Goal: Communication & Community: Answer question/provide support

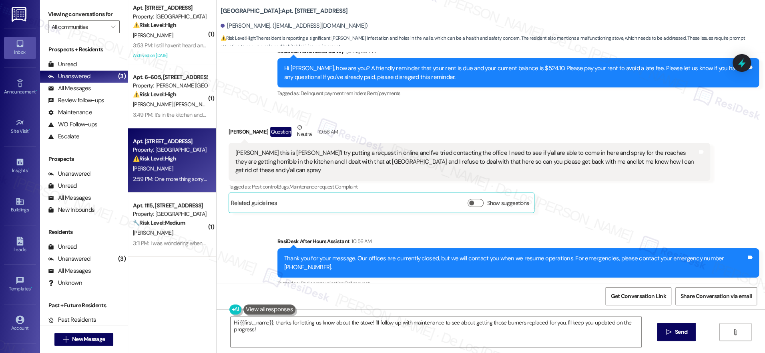
scroll to position [519, 0]
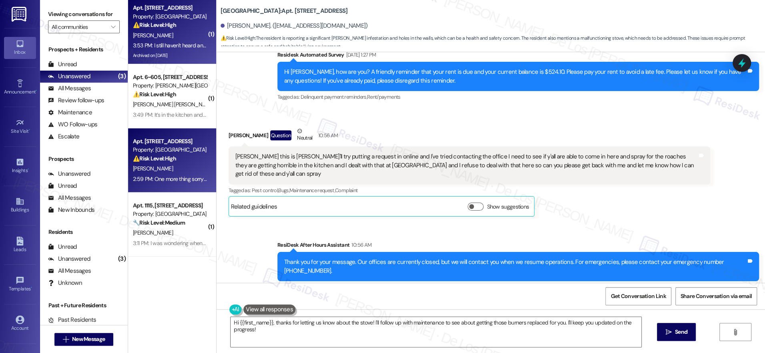
click at [157, 44] on div "3:53 PM: I still haven't heard anything about my referral either 3:53 PM: I sti…" at bounding box center [203, 45] width 141 height 7
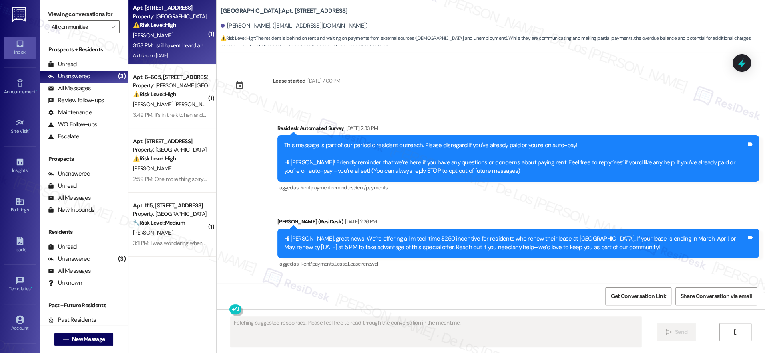
scroll to position [15632, 0]
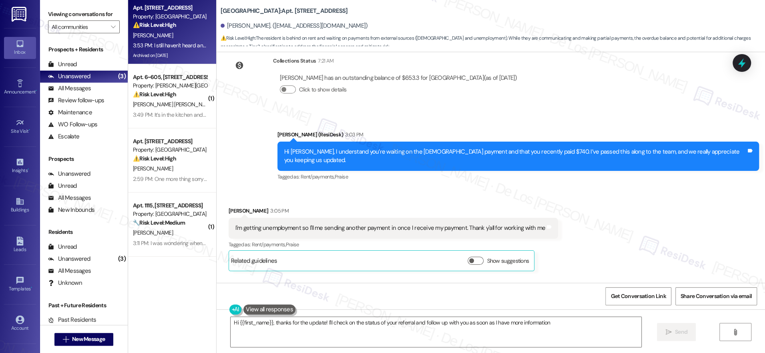
type textarea "Hi {{first_name}}, thanks for the update! I'll check on the status of your refe…"
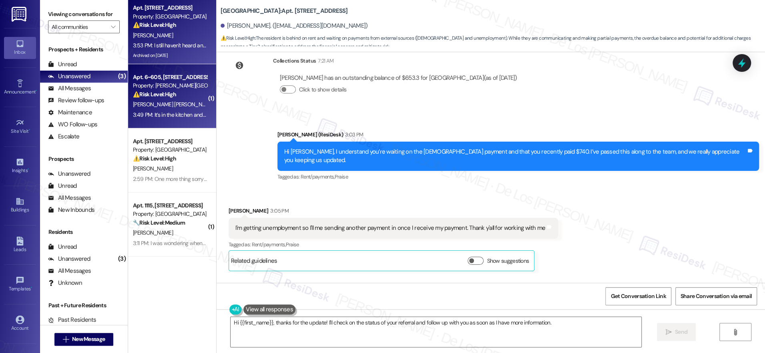
click at [183, 111] on div "3:49 PM: It’s in the kitchen and in the bathroom shower 3:49 PM: It’s in the ki…" at bounding box center [170, 115] width 76 height 10
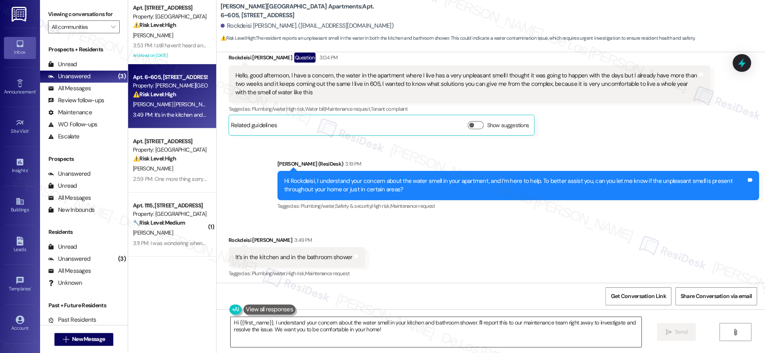
scroll to position [1444, 0]
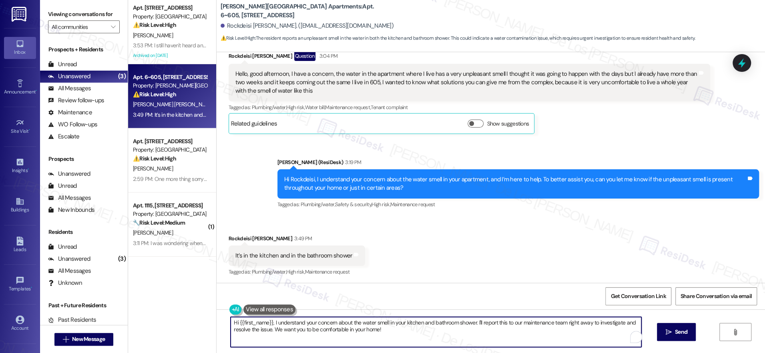
click at [403, 331] on textarea "Hi {{first_name}}, I understand your concern about the water smell in your kitc…" at bounding box center [436, 331] width 411 height 30
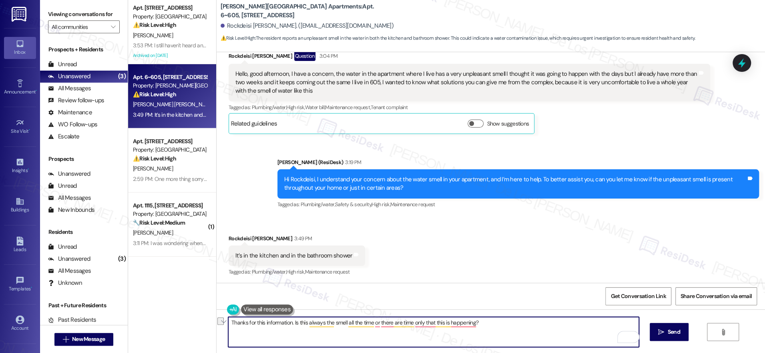
paste textarea "you for sharing that information. Do you notice the smell all the time, or does…"
type textarea "Thank you for sharing that information. Do you notice the smell all the time, o…"
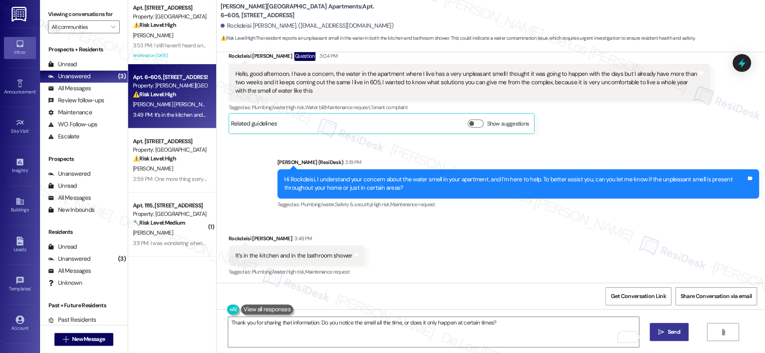
click at [658, 323] on button " Send" at bounding box center [669, 331] width 39 height 18
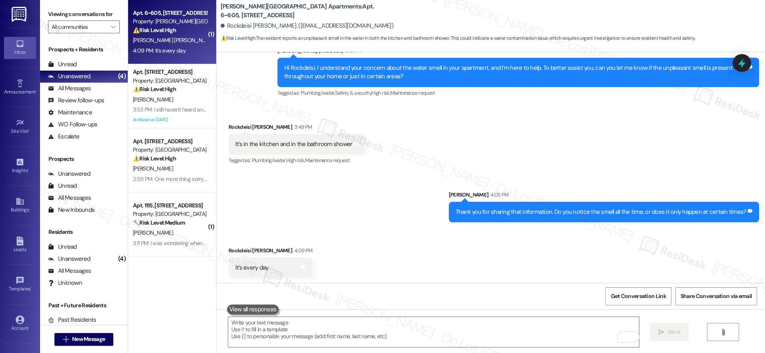
scroll to position [1555, 0]
click at [341, 326] on textarea "To enrich screen reader interactions, please activate Accessibility in Grammarl…" at bounding box center [433, 331] width 411 height 30
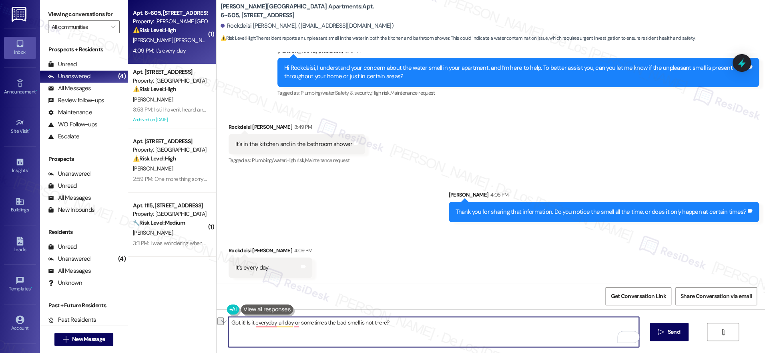
paste textarea "Do you notice the smell all day, every day, or does it sometimes go away"
type textarea "Got it! Do you notice the smell all day, every day, or does it sometimes go awa…"
click at [678, 328] on span "Send" at bounding box center [674, 331] width 12 height 8
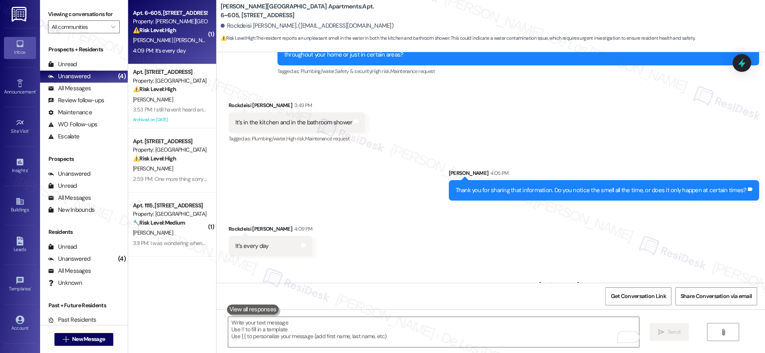
scroll to position [1611, 0]
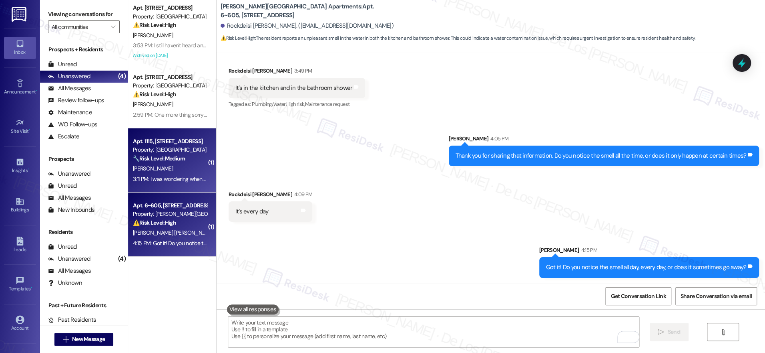
click at [158, 181] on div "3:11 PM: I was wondering when my lease was up, I can't access my lease agreemen…" at bounding box center [242, 178] width 218 height 7
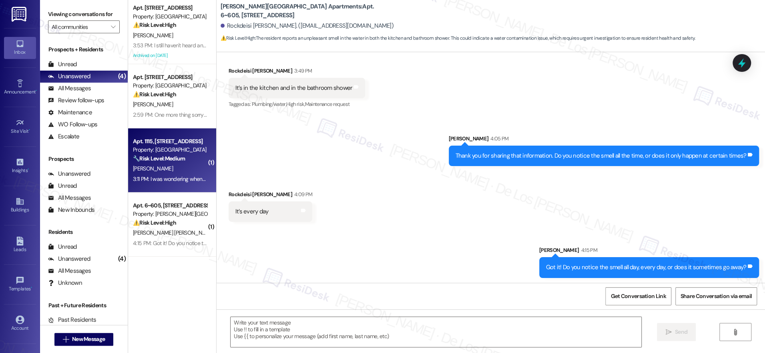
type textarea "Fetching suggested responses. Please feel free to read through the conversation…"
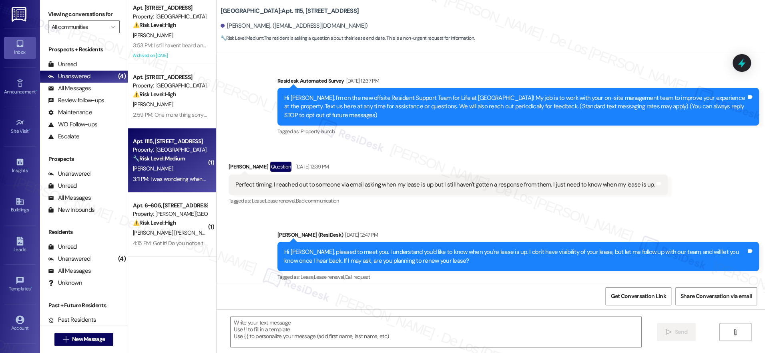
scroll to position [4482, 0]
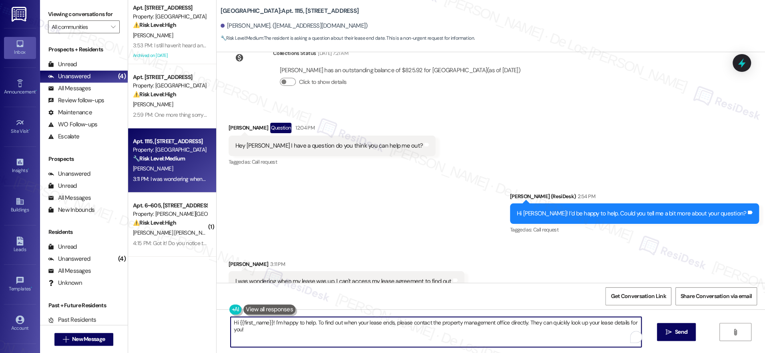
drag, startPoint x: 268, startPoint y: 320, endPoint x: 175, endPoint y: 312, distance: 93.3
click at [175, 312] on div "Apt. 4202, 201 Hackberry St Property: Hackberry Ranch ⚠️ Risk Level: High The r…" at bounding box center [446, 176] width 637 height 353
click at [266, 323] on textarea "I'm happy to help. To find out when your lease ends, please contact the propert…" at bounding box center [433, 331] width 411 height 30
drag, startPoint x: 342, startPoint y: 322, endPoint x: 606, endPoint y: 336, distance: 264.3
click at [606, 336] on textarea "I'm happy to help to find out when your lease ends, please contact the property…" at bounding box center [433, 331] width 411 height 30
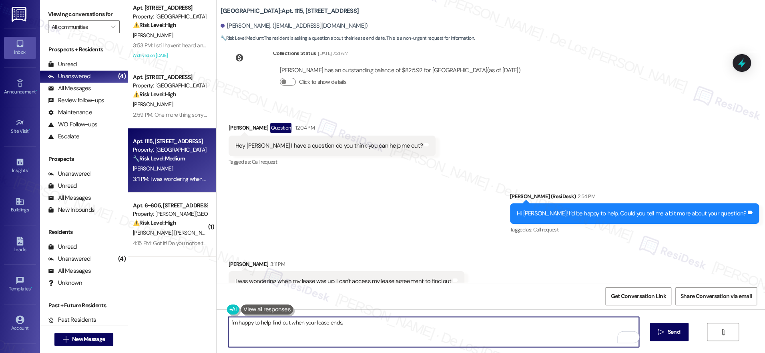
click at [378, 320] on textarea "I'm happy to help find out when your lease ends," at bounding box center [433, 331] width 411 height 30
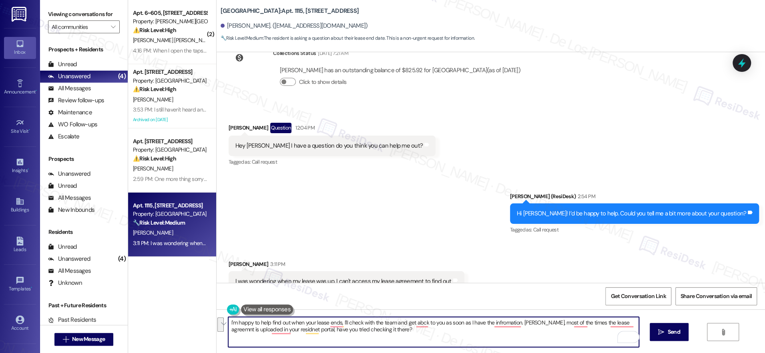
paste textarea "’d be happy to help find out when your lease ends. I’ll check with the team and…"
click at [322, 324] on textarea "I’d be happy to help find out when your lease ends. I’ll check with the team an…" at bounding box center [433, 331] width 411 height 30
type textarea "I’d be happy to help find out when your lease ends. I’ll check with the team an…"
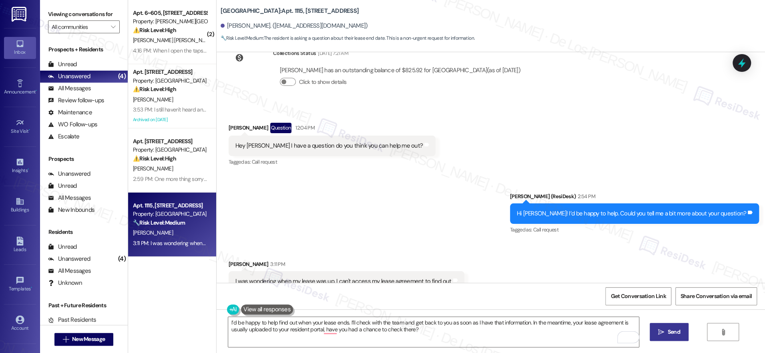
click at [661, 331] on icon "" at bounding box center [662, 331] width 6 height 6
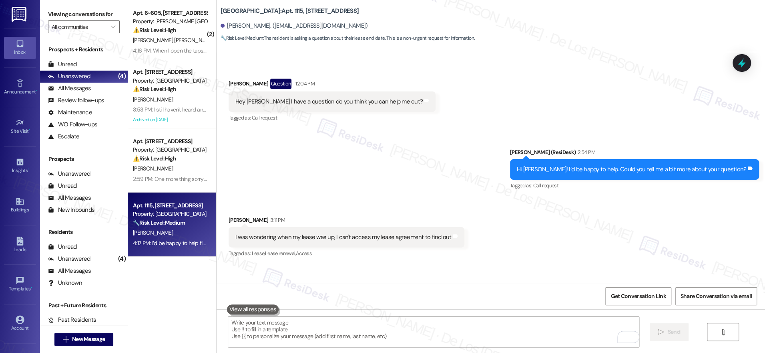
scroll to position [4546, 0]
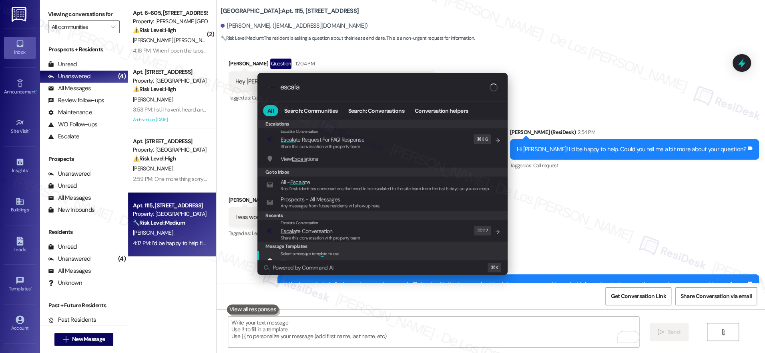
type input "escala"
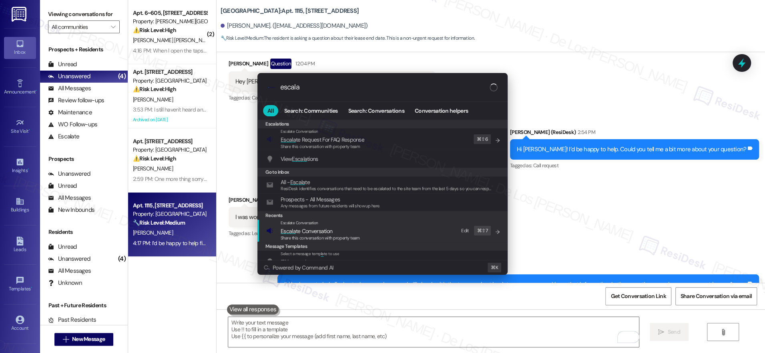
drag, startPoint x: 416, startPoint y: 236, endPoint x: 393, endPoint y: 209, distance: 35.0
click at [415, 236] on div "Escalate Conversation Escala te Conversation Share this conversation with prope…" at bounding box center [383, 231] width 234 height 22
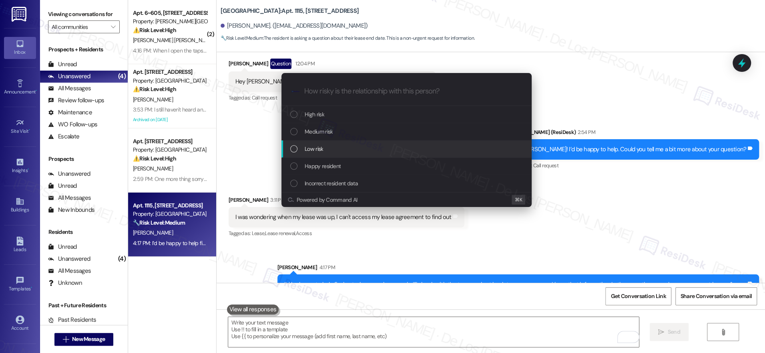
click at [361, 145] on div "Low risk" at bounding box center [407, 148] width 234 height 9
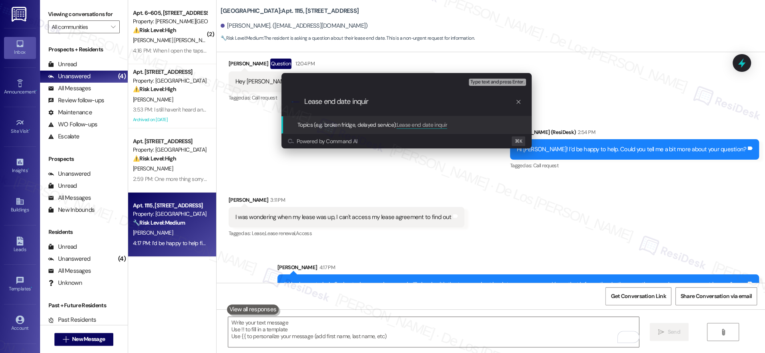
type input "Lease end date inquiry"
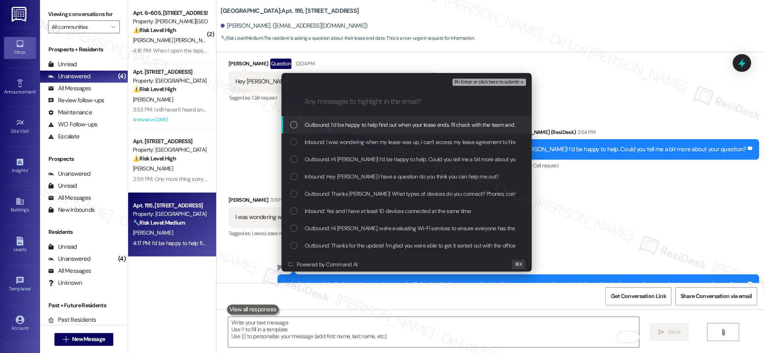
click at [381, 147] on div "Inbound: I was wondering when my lease was up, I can't access my lease agreemen…" at bounding box center [407, 141] width 250 height 17
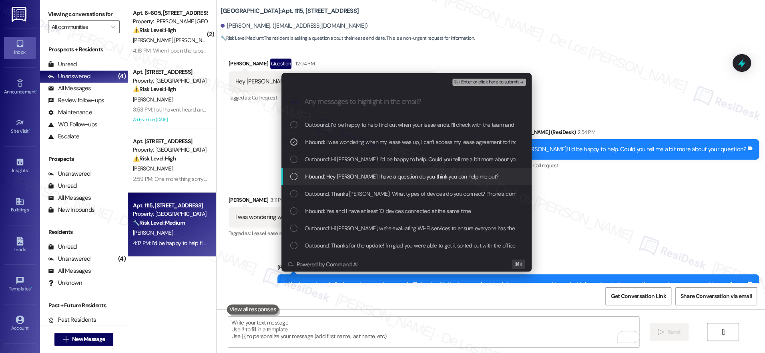
drag, startPoint x: 461, startPoint y: 173, endPoint x: 457, endPoint y: 135, distance: 39.0
click at [460, 173] on span "Inbound: Hey Sarah I have a question do you think you can help me out?" at bounding box center [402, 176] width 194 height 9
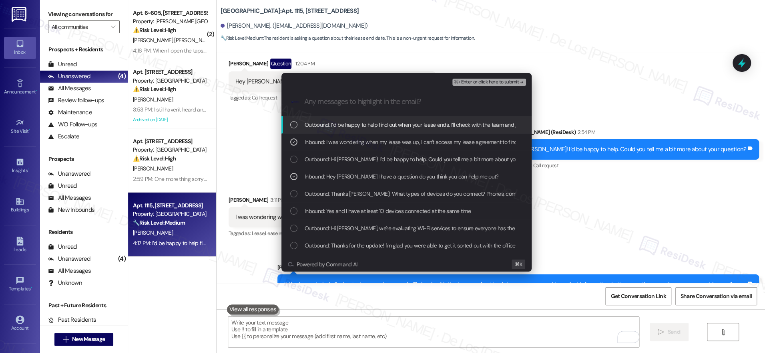
click at [501, 85] on span "⌘+Enter or click here to submit" at bounding box center [486, 82] width 65 height 6
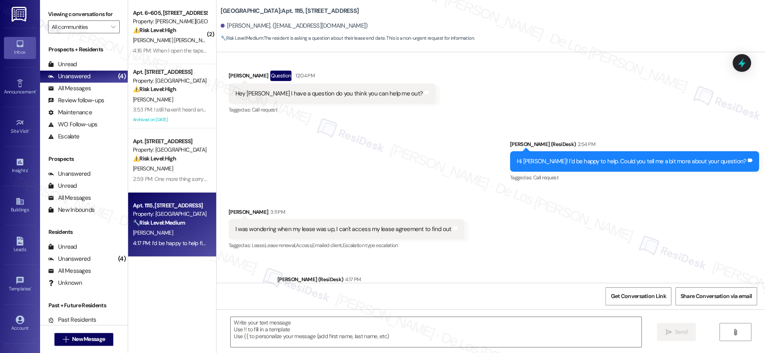
scroll to position [4558, 0]
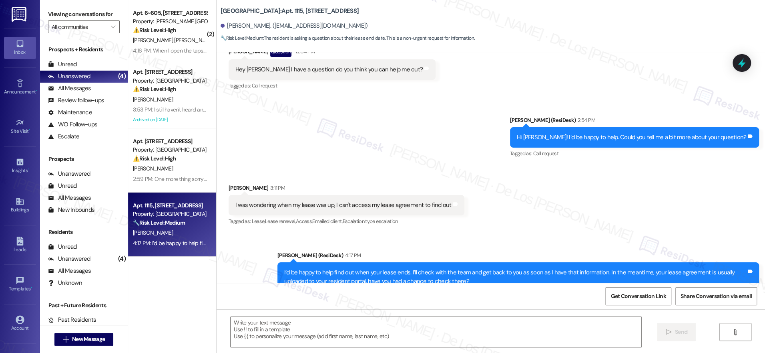
type textarea "Fetching suggested responses. Please feel free to read through the conversation…"
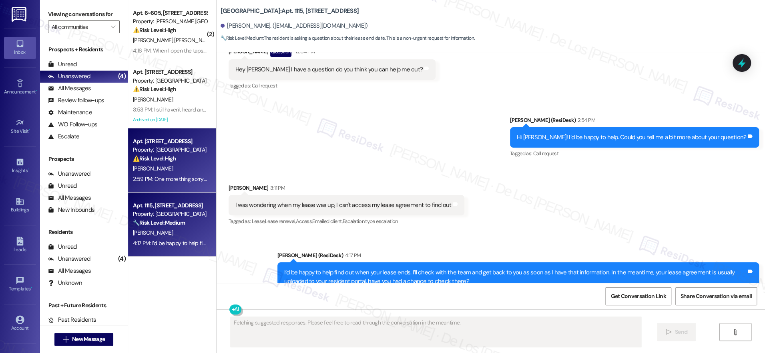
click at [180, 156] on div "⚠️ Risk Level: High The resident is reporting a significant roach infestation a…" at bounding box center [170, 158] width 74 height 8
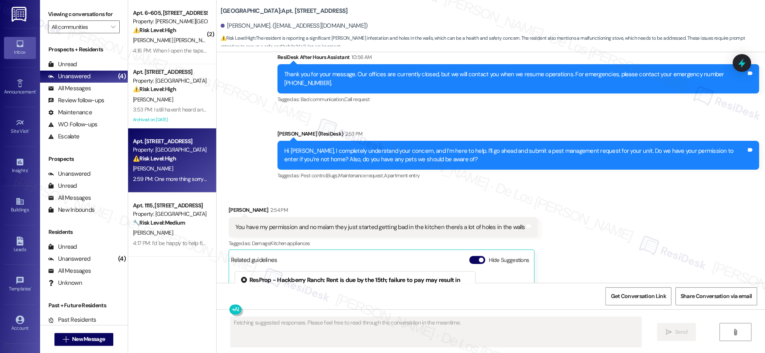
scroll to position [707, 0]
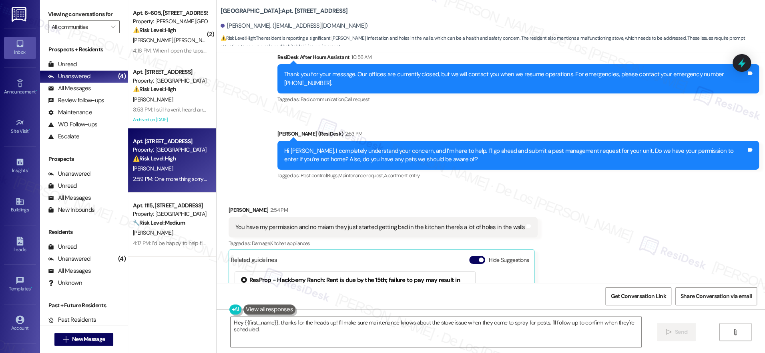
type textarea "Hey {{first_name}}, thanks for the heads up! I'll make sure maintenance knows a…"
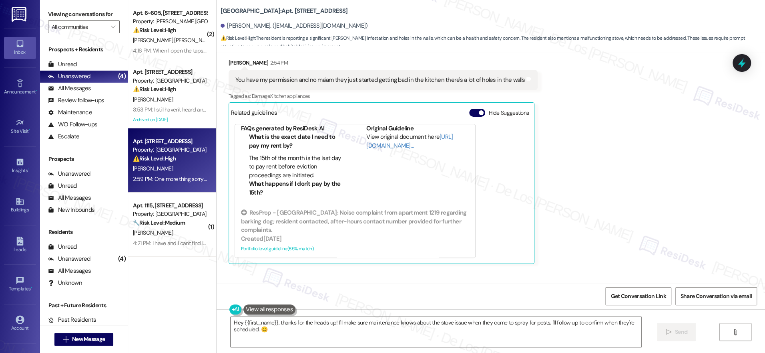
scroll to position [795, 0]
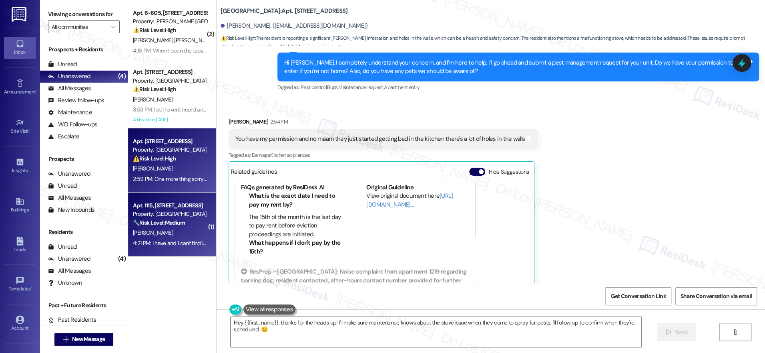
click at [184, 228] on div "V. Cavazos" at bounding box center [170, 233] width 76 height 10
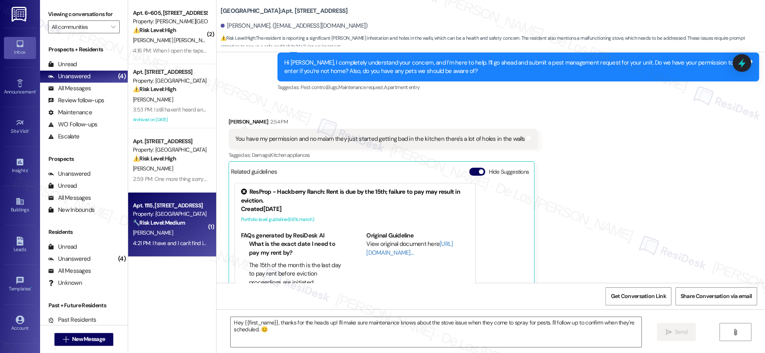
type textarea "Fetching suggested responses. Please feel free to read through the conversation…"
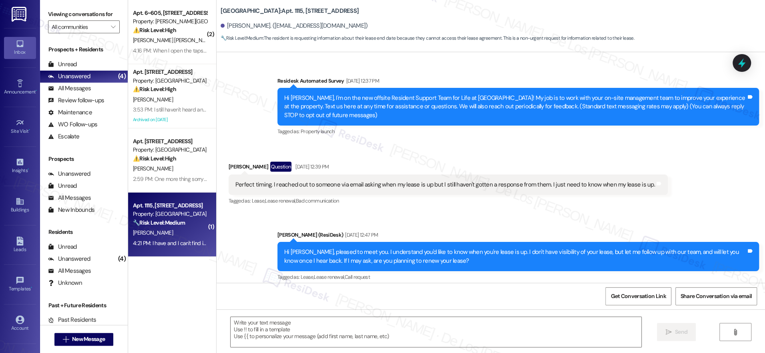
scroll to position [4704, 0]
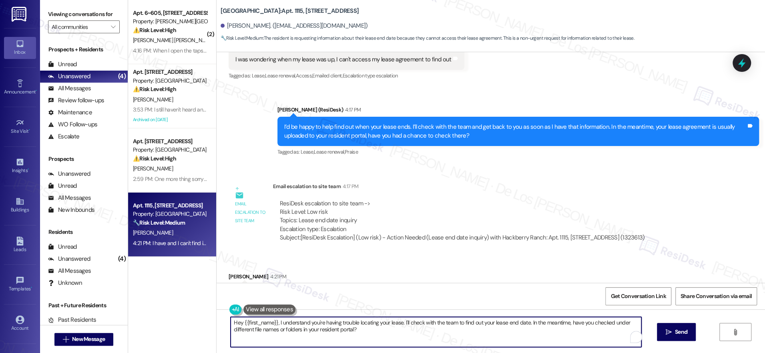
click at [304, 317] on textarea "Hey {{first_name}}, I understand you're having trouble locating your lease. I'l…" at bounding box center [436, 331] width 411 height 30
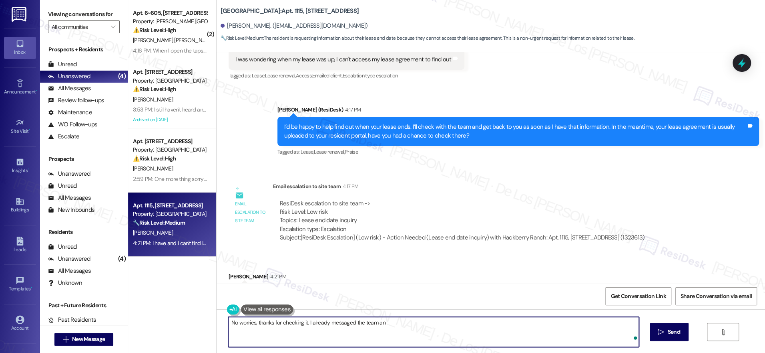
type textarea "No worries, thanks for checking it. I already messaged the team and"
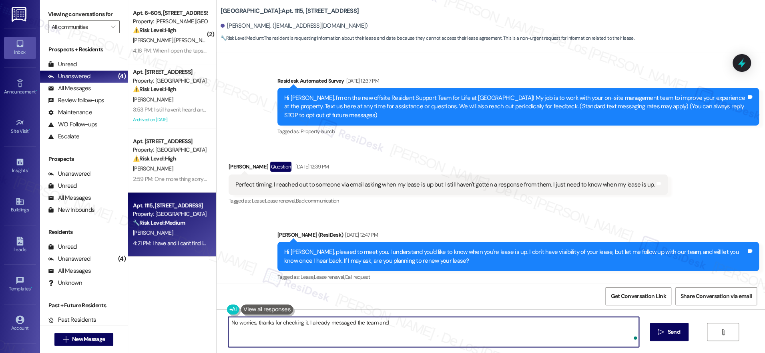
scroll to position [4704, 0]
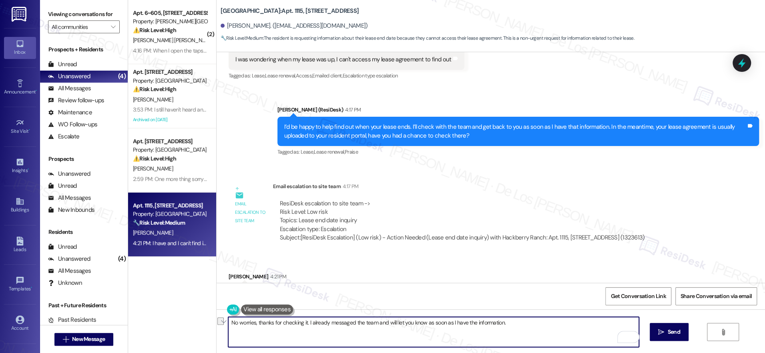
paste textarea "and thanks for checking! I’ve already reached out to the team and will update y…"
type textarea "No worries, and thanks for checking! I’ve already reached out to the team and w…"
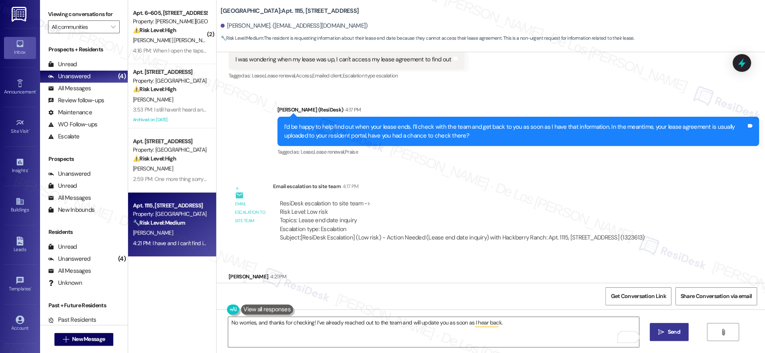
click at [677, 332] on span "Send" at bounding box center [674, 331] width 12 height 8
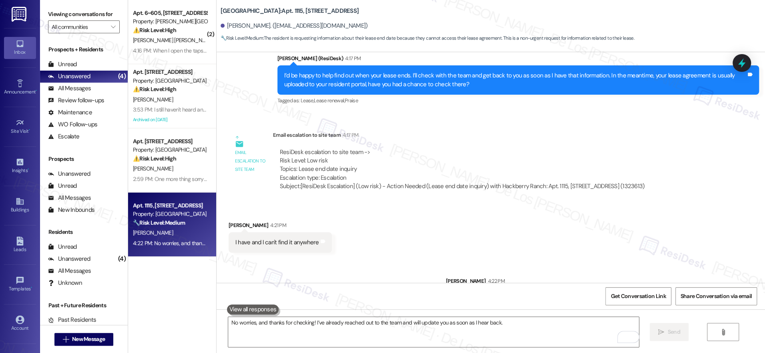
scroll to position [4760, 0]
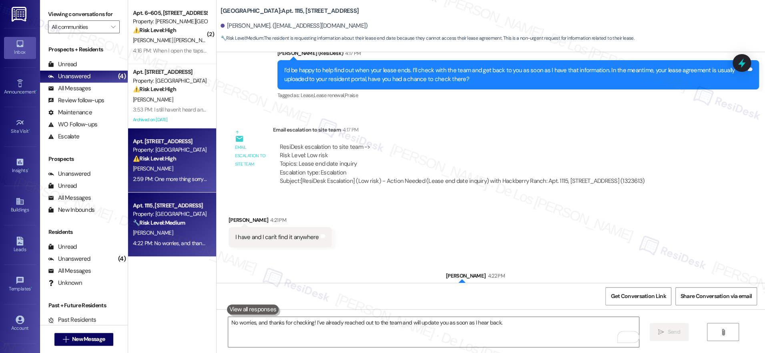
click at [155, 173] on div "[PERSON_NAME]" at bounding box center [170, 168] width 76 height 10
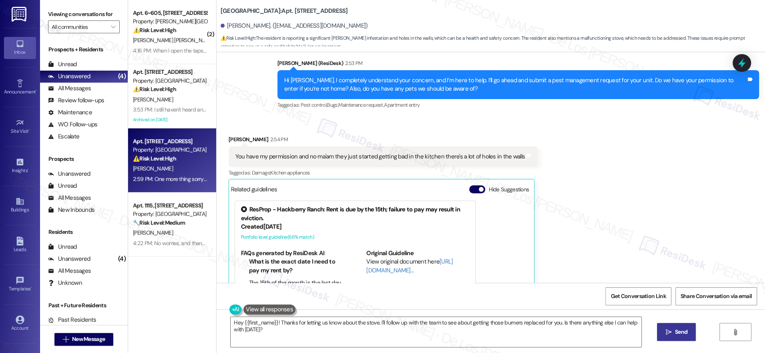
scroll to position [730, 0]
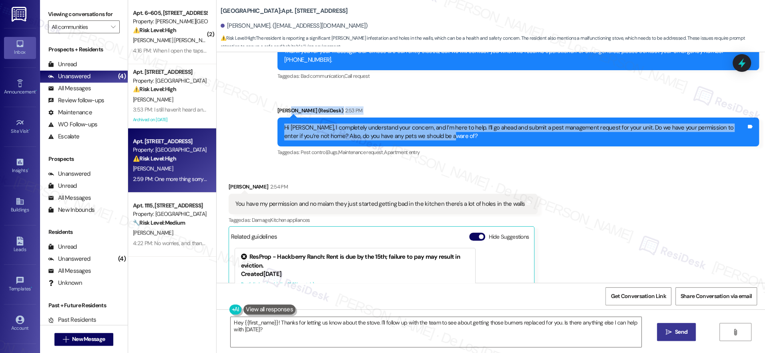
drag, startPoint x: 446, startPoint y: 124, endPoint x: 284, endPoint y: 102, distance: 164.1
click at [284, 106] on div "Sarah (ResiDesk) 2:53 PM Hi Amber, I completely understand your concern, and I’…" at bounding box center [519, 132] width 482 height 52
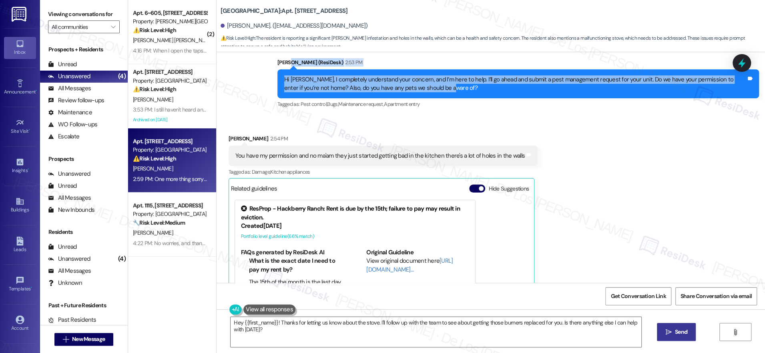
scroll to position [784, 0]
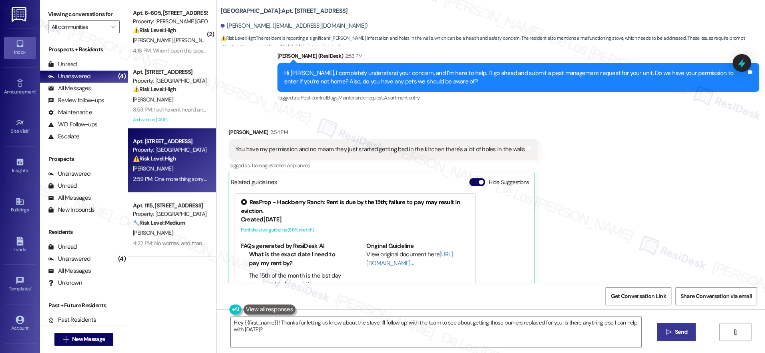
click at [399, 145] on div "You have my permission and no ma'am they just started getting bad in the kitche…" at bounding box center [381, 149] width 290 height 8
drag, startPoint x: 390, startPoint y: 140, endPoint x: 543, endPoint y: 141, distance: 153.0
click at [543, 141] on div "Received via SMS Amber Cook 2:54 PM You have my permission and no ma'am they ju…" at bounding box center [491, 267] width 549 height 315
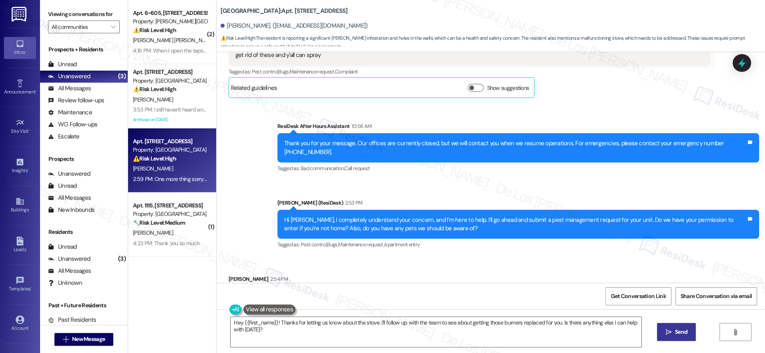
scroll to position [558, 0]
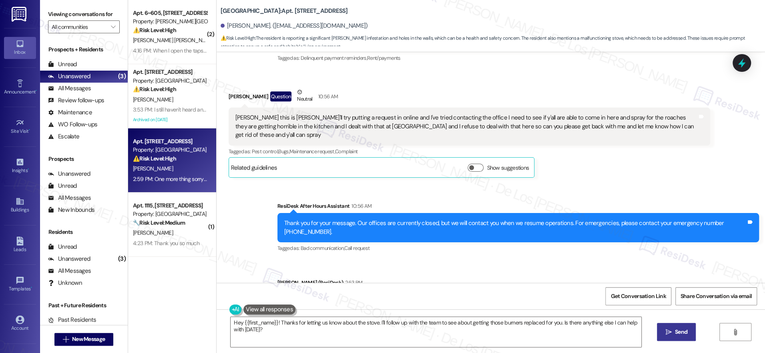
click at [368, 120] on div "[PERSON_NAME] this is [PERSON_NAME]'ll try putting a request in online and I've…" at bounding box center [467, 126] width 462 height 26
click at [404, 109] on div "Sarah this is Amber I'll try putting a request in online and I've tried contact…" at bounding box center [470, 126] width 482 height 38
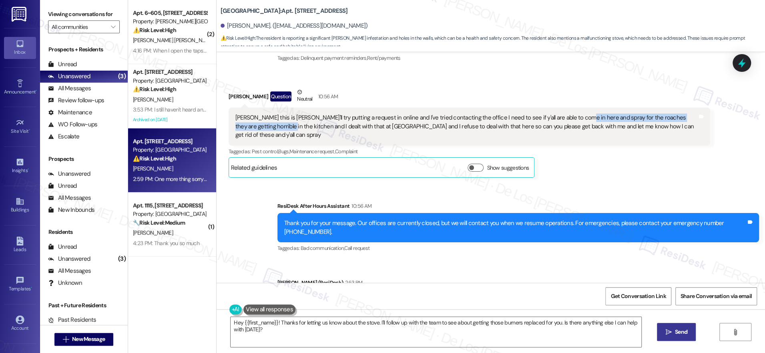
drag, startPoint x: 563, startPoint y: 117, endPoint x: 247, endPoint y: 127, distance: 315.8
click at [247, 127] on div "[PERSON_NAME] this is [PERSON_NAME]'ll try putting a request in online and I've…" at bounding box center [467, 126] width 462 height 26
copy div "spray for the roaches they are getting horrible in the kitchen"
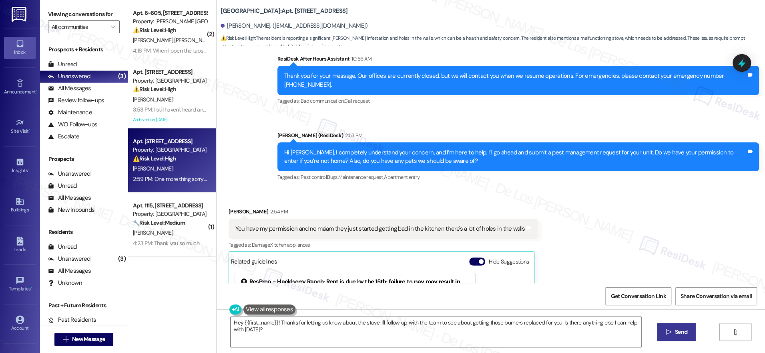
scroll to position [711, 0]
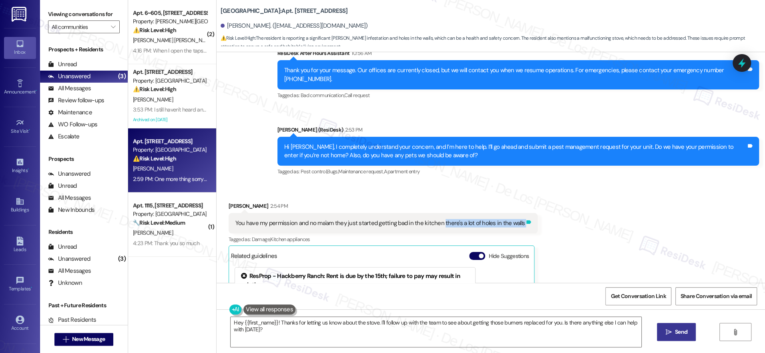
drag, startPoint x: 434, startPoint y: 213, endPoint x: 514, endPoint y: 215, distance: 79.3
click at [514, 215] on div "You have my permission and no ma'am they just started getting bad in the kitche…" at bounding box center [383, 223] width 309 height 20
copy div "there's a lot of holes in the walls Tags and notes"
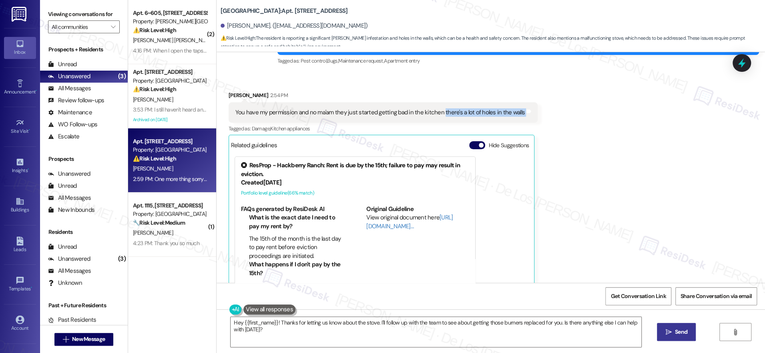
scroll to position [917, 0]
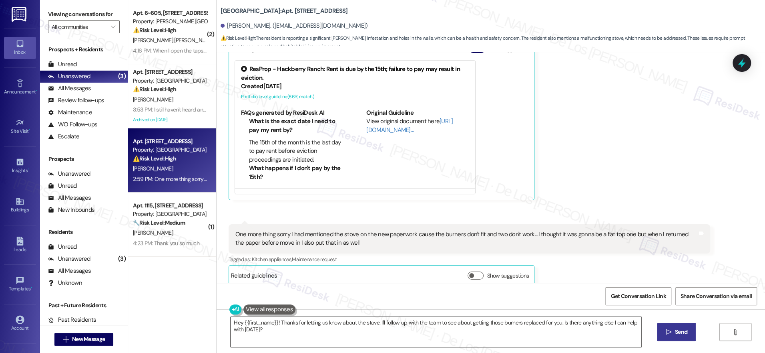
click at [332, 326] on textarea "Hey {{first_name}}! Thanks for letting us know about the stove. I'll follow up …" at bounding box center [436, 331] width 411 height 30
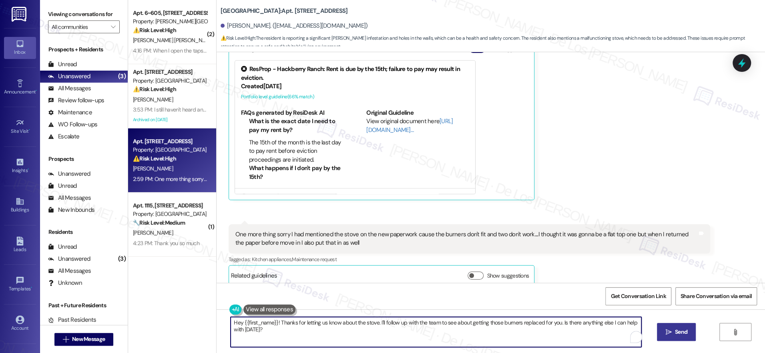
click at [332, 326] on textarea "Hey {{first_name}}! Thanks for letting us know about the stove. I'll follow up …" at bounding box center [436, 331] width 411 height 30
paste textarea "Work order 20860"
drag, startPoint x: 500, startPoint y: 320, endPoint x: 475, endPoint y: 320, distance: 24.4
click at [475, 320] on textarea "Thaks for your response, I suv=ceefuly submitted teh request for pest control, …" at bounding box center [433, 331] width 411 height 30
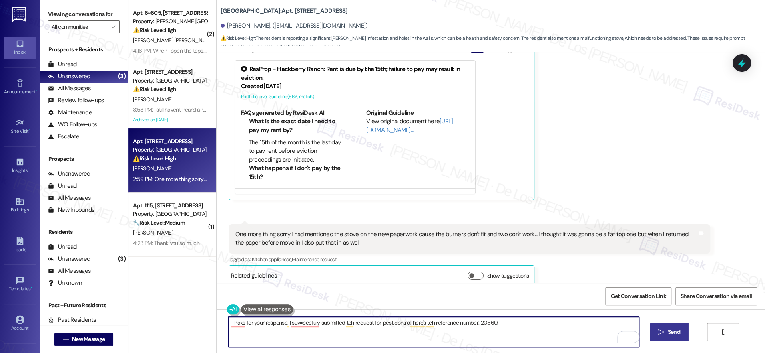
click at [509, 321] on textarea "Thaks for your response, I suv=ceefuly submitted teh request for pest control, …" at bounding box center [433, 331] width 411 height 30
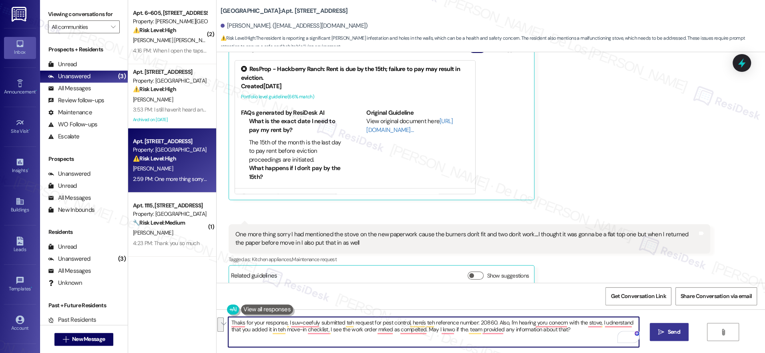
paste textarea "nk you for your response. I’ve successfully submitted the pest control request …"
click at [433, 322] on textarea "Thank you for your response. I’ve successfully submitted the pest control reque…" at bounding box center [433, 331] width 411 height 30
type textarea "Thank you for your response. I’ve successfully submitted the pest control reque…"
click at [660, 330] on icon "" at bounding box center [662, 331] width 6 height 6
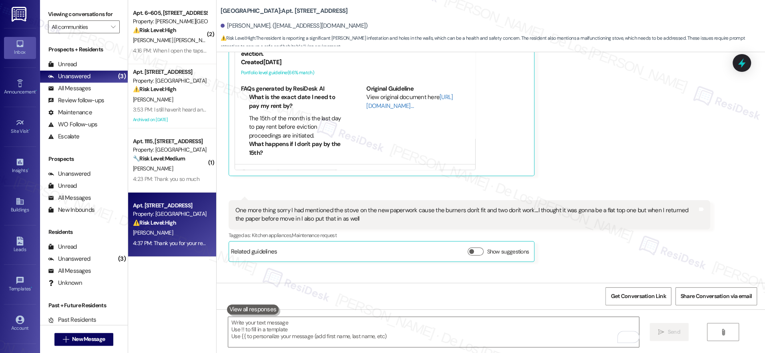
scroll to position [981, 0]
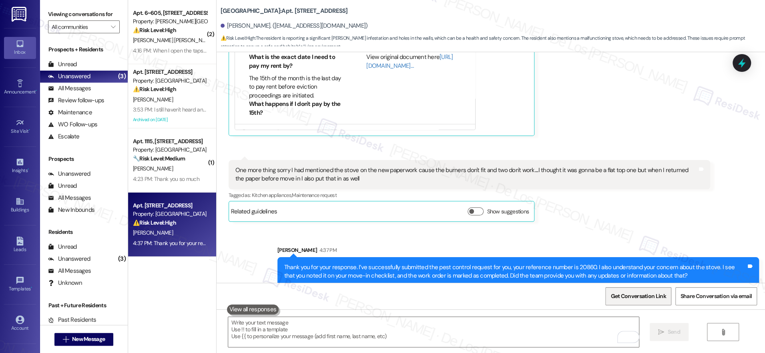
click at [657, 296] on span "Get Conversation Link" at bounding box center [638, 296] width 55 height 8
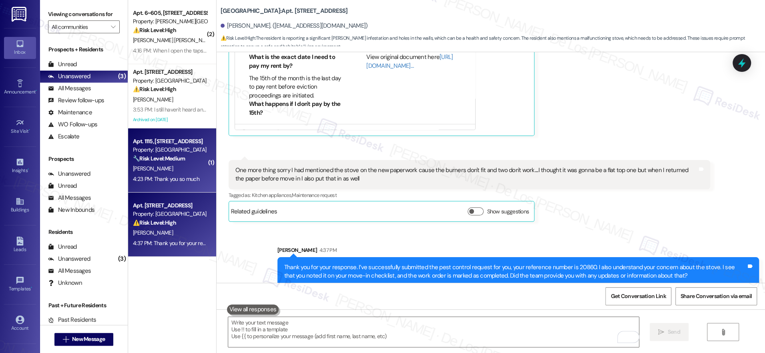
click at [165, 173] on div "V. Cavazos" at bounding box center [170, 168] width 76 height 10
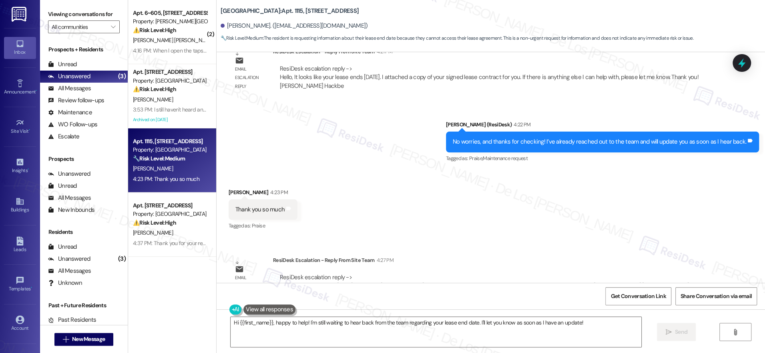
scroll to position [4986, 0]
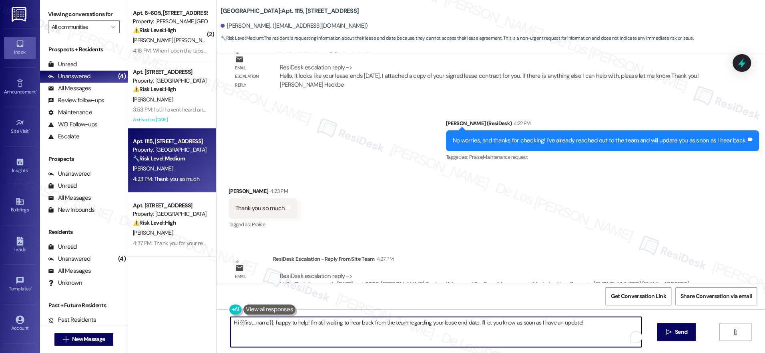
click at [326, 320] on textarea "Hi {{first_name}}, happy to help! I'm still waiting to hear back from the team …" at bounding box center [436, 331] width 411 height 30
type textarea "Hi {{first_name}}, happy to help! I'm still to hear back from the team regardin…"
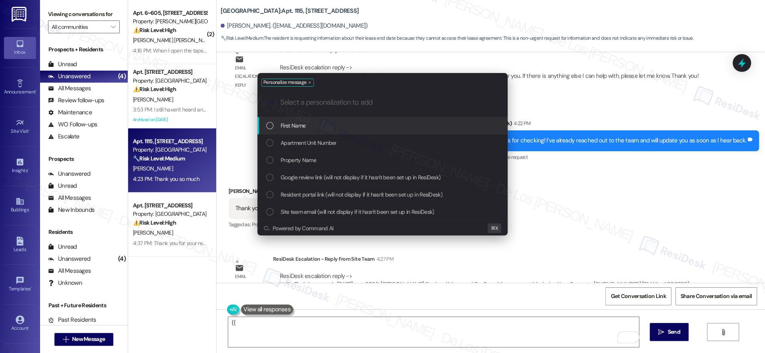
click at [364, 122] on div "First Name" at bounding box center [383, 125] width 234 height 9
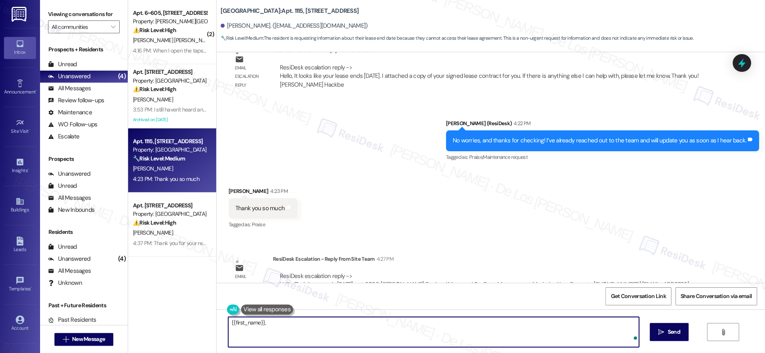
paste textarea "It looks like your lease ends 5/22/2025. I attached a copy of your signed lease…"
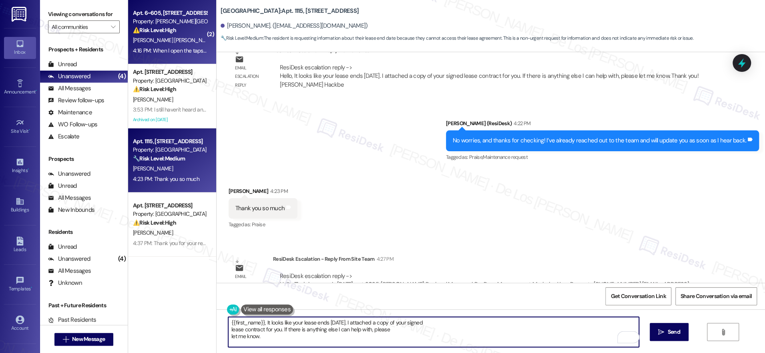
type textarea "{{first_name}}, It looks like your lease ends 5/22/2025. I attached a copy of y…"
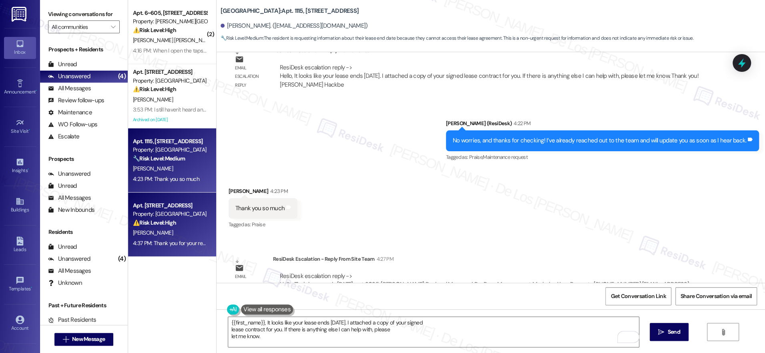
click at [161, 230] on div "[PERSON_NAME]" at bounding box center [170, 233] width 76 height 10
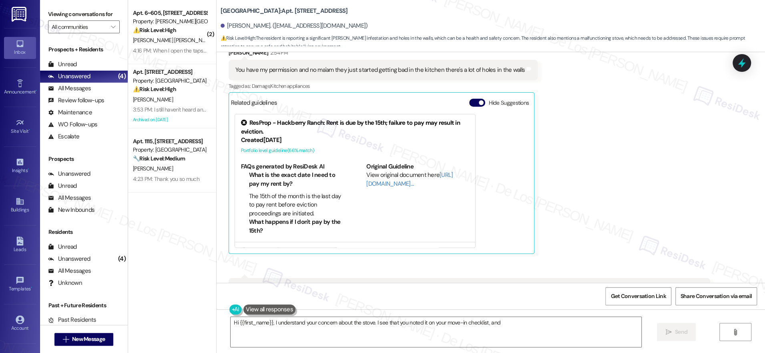
scroll to position [993, 0]
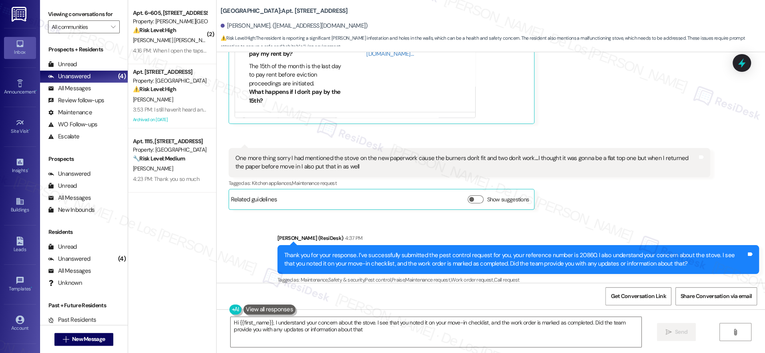
type textarea "Hi {{first_name}}, I understand your concern about the stove. I see that you no…"
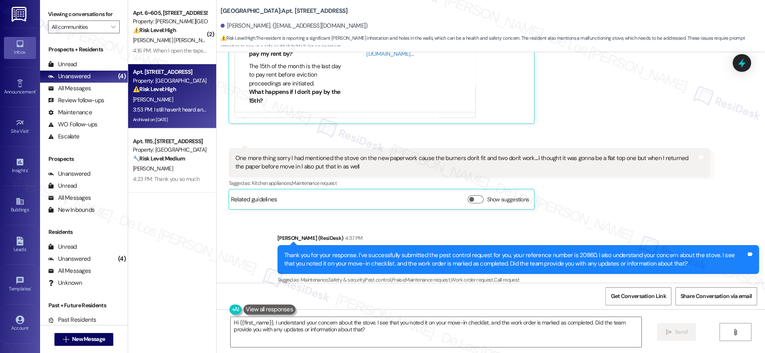
click at [156, 112] on div "3:53 PM: I still haven't heard anything about my referral either 3:53 PM: I sti…" at bounding box center [203, 109] width 141 height 7
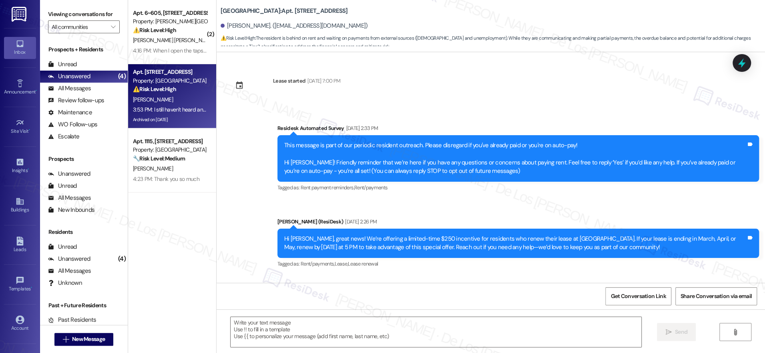
scroll to position [15631, 0]
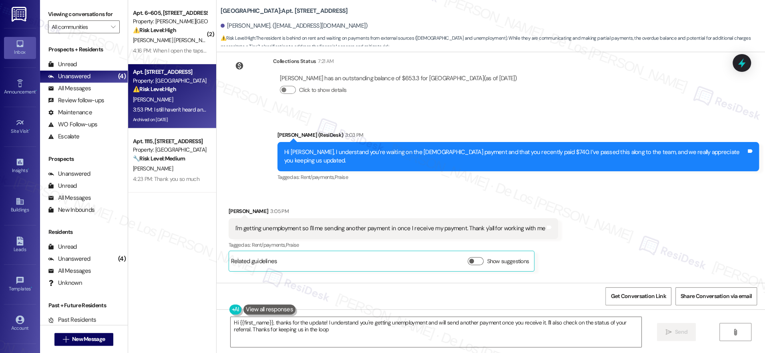
type textarea "Hi {{first_name}}, thanks for the update! I understand you're getting unemploym…"
click at [369, 224] on div "I'm getting unemployment so I'll me sending another payment in once I receive m…" at bounding box center [391, 228] width 310 height 8
copy div "I'm getting unemployment so I'll me sending another payment in once I receive m…"
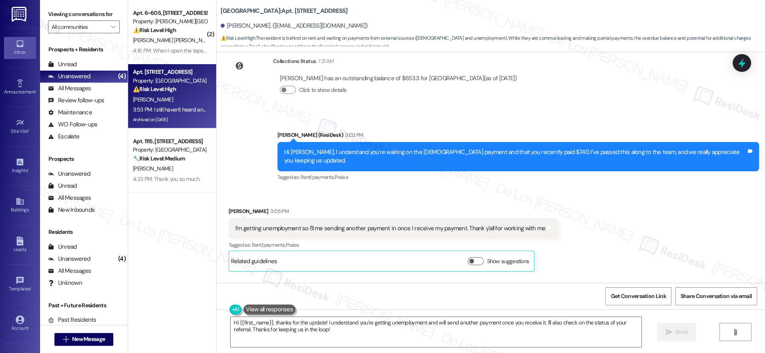
click at [276, 312] on div "I still haven't heard anything about my referral either" at bounding box center [301, 316] width 131 height 8
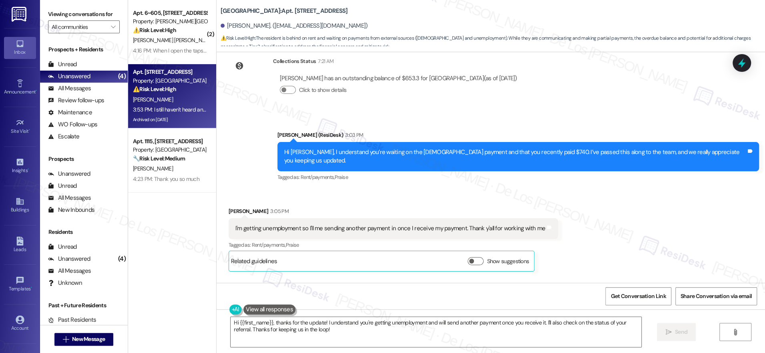
drag, startPoint x: 169, startPoint y: 49, endPoint x: 243, endPoint y: 52, distance: 74.2
click at [169, 49] on div "4:16 PM: When I open the taps to scrub or bathe the smell remains and after I c…" at bounding box center [244, 50] width 223 height 7
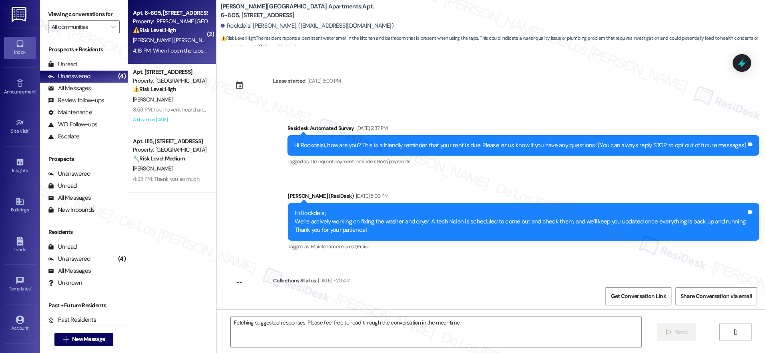
scroll to position [1715, 0]
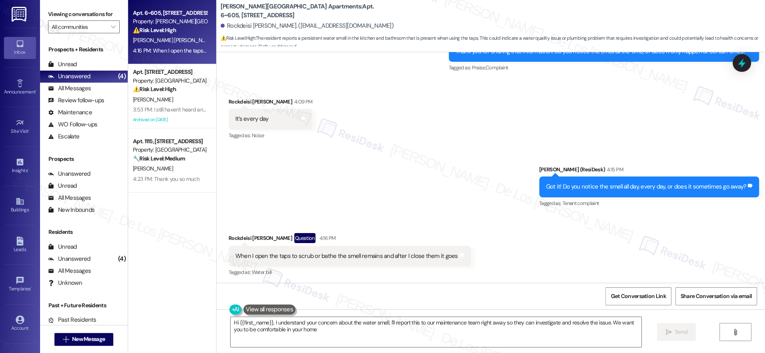
type textarea "Hi {{first_name}}, I understand your concern about the water smell. I'll report…"
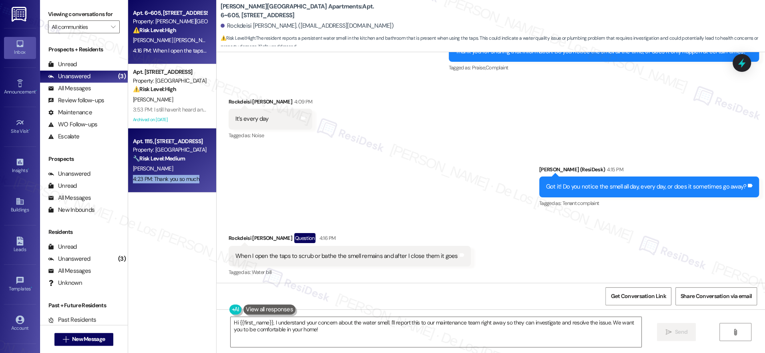
click at [196, 175] on div "4:23 PM: Thank you so much 4:23 PM: Thank you so much" at bounding box center [170, 179] width 76 height 10
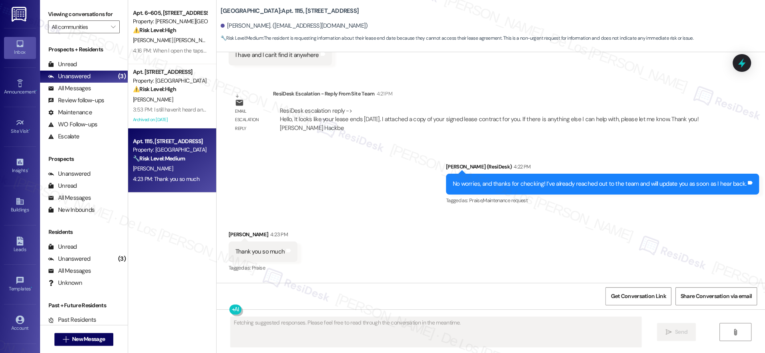
scroll to position [4986, 0]
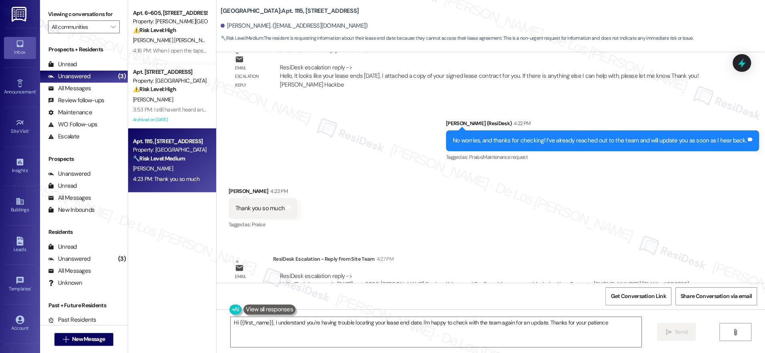
type textarea "Hi {{first_name}}, I understand you're having trouble locating your lease end d…"
click at [332, 333] on textarea "Hi {{first_name}}, I understand you're having trouble locating your lease end d…" at bounding box center [436, 331] width 411 height 30
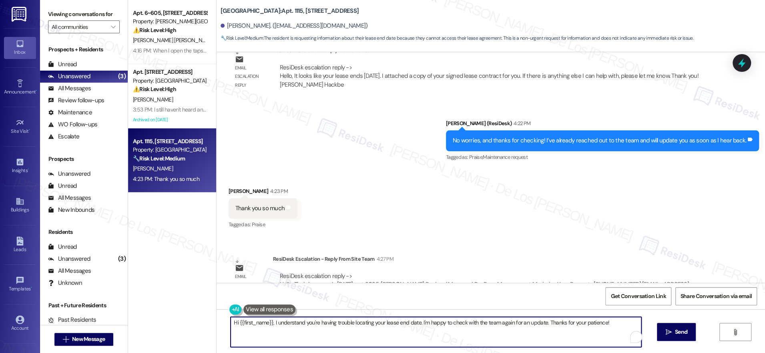
click at [332, 333] on textarea "Hi {{first_name}}, I understand you're having trouble locating your lease end d…" at bounding box center [436, 331] width 411 height 30
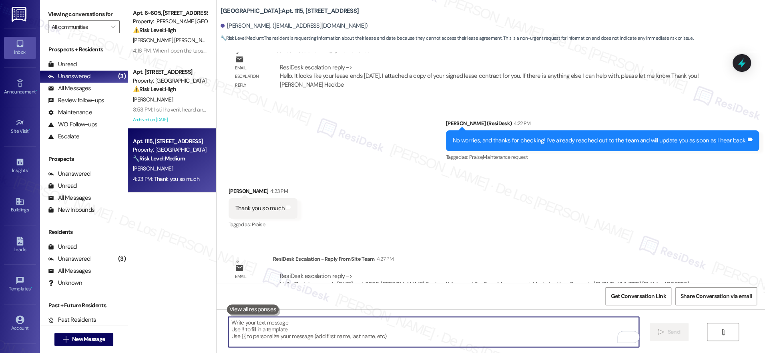
click at [314, 332] on textarea "To enrich screen reader interactions, please activate Accessibility in Grammarl…" at bounding box center [433, 331] width 411 height 30
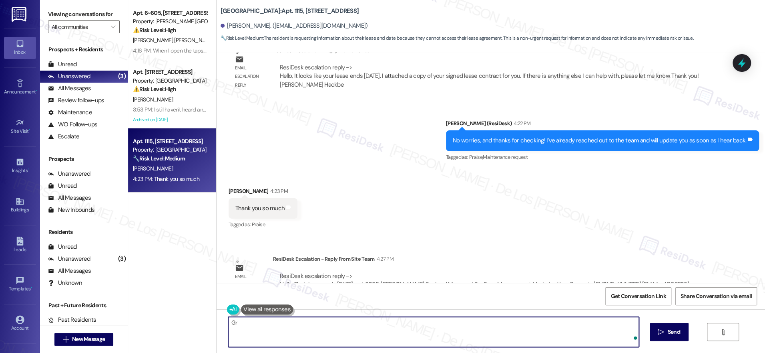
type textarea "G"
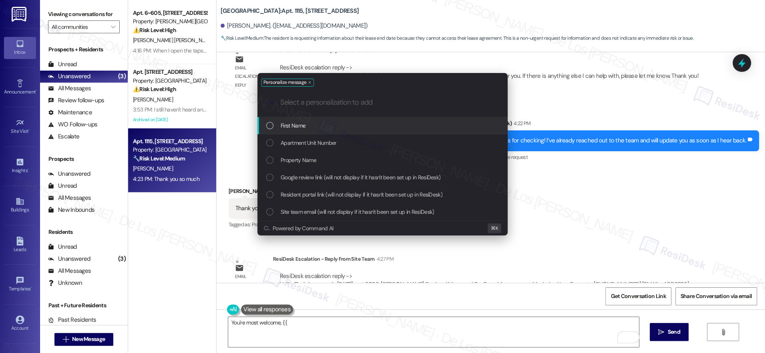
click at [327, 125] on div "First Name" at bounding box center [383, 125] width 234 height 9
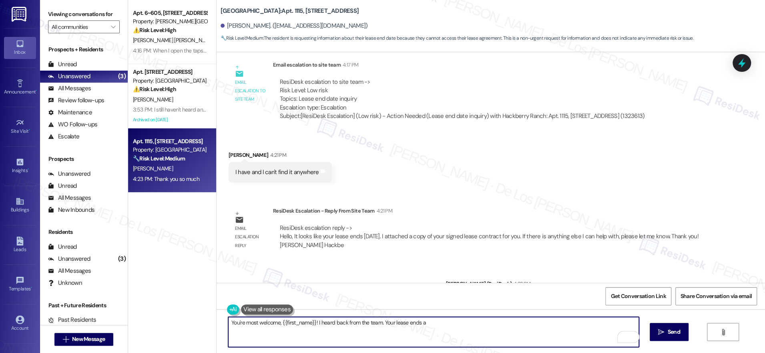
scroll to position [4823, 0]
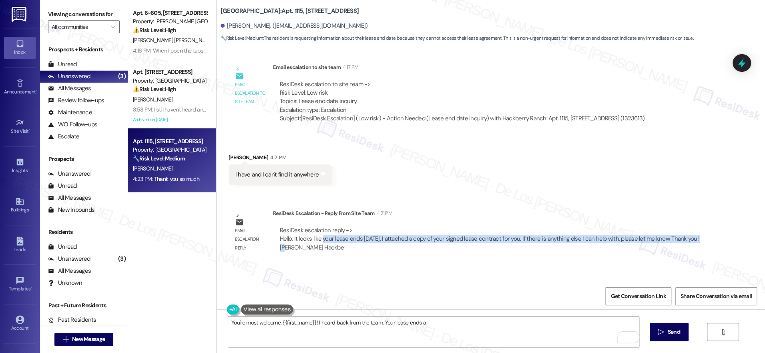
drag, startPoint x: 315, startPoint y: 210, endPoint x: 690, endPoint y: 222, distance: 375.1
click at [703, 220] on div "ResiDesk escalation reply -> Hello, It looks like your lease ends 5/22/2025. I …" at bounding box center [491, 239] width 437 height 38
copy div "your lease ends 5/22/2025. I attached a copy of your signed lease contract for …"
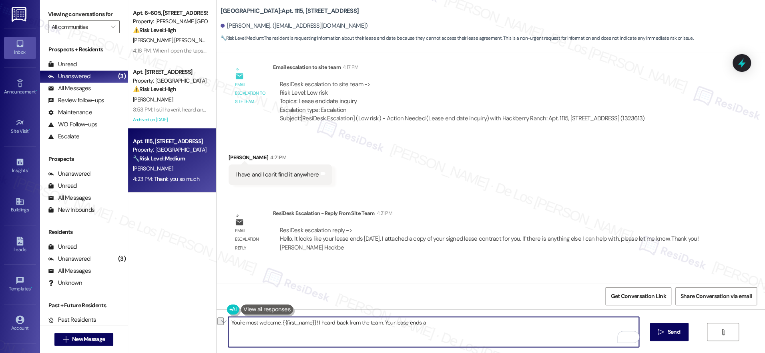
drag, startPoint x: 380, startPoint y: 319, endPoint x: 492, endPoint y: 309, distance: 111.8
click at [488, 312] on div "You're most welcome, {{first_name}}! I heard back from the team. Your lease end…" at bounding box center [491, 339] width 549 height 60
drag, startPoint x: 443, startPoint y: 319, endPoint x: 383, endPoint y: 322, distance: 60.6
click at [437, 319] on textarea "You're most welcome, {{first_name}}! I heard back from the team. Your lease end…" at bounding box center [433, 331] width 411 height 30
drag, startPoint x: 380, startPoint y: 321, endPoint x: 511, endPoint y: 319, distance: 130.6
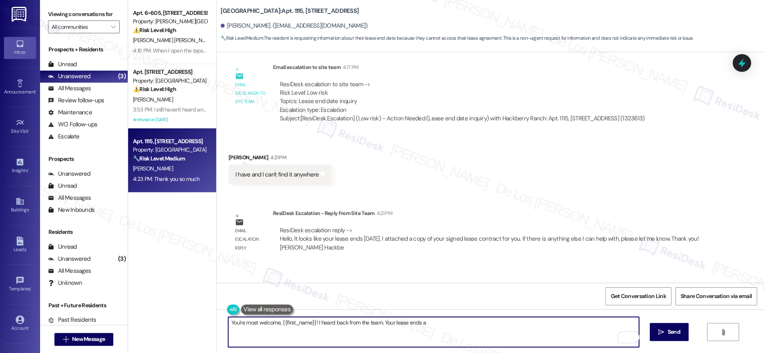
click at [510, 321] on textarea "You're most welcome, {{first_name}}! I heard back from the team. Your lease end…" at bounding box center [433, 331] width 411 height 30
paste textarea "your lease ends 5/22/2025. I attached a copy of your signed lease contract for …"
click at [441, 322] on textarea "You're most welcome, {{first_name}}! I heard back from the team. your lease end…" at bounding box center [433, 331] width 411 height 30
click at [465, 328] on textarea "You're most welcome, {{first_name}}! I heard back from the team. your lease end…" at bounding box center [433, 331] width 411 height 30
drag, startPoint x: 598, startPoint y: 320, endPoint x: 579, endPoint y: 323, distance: 19.6
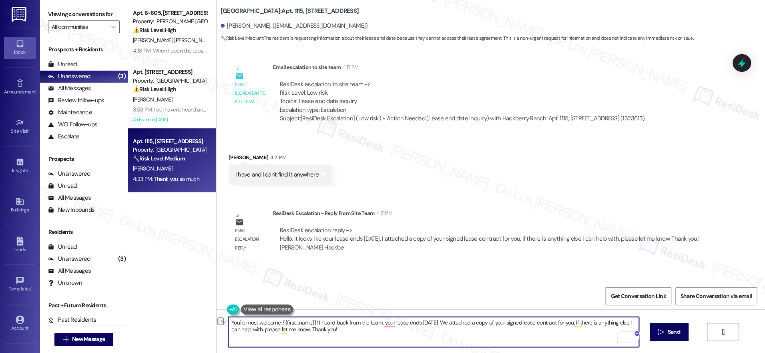
click at [579, 323] on textarea "You're most welcome, {{first_name}}! I heard back from the team. your lease end…" at bounding box center [433, 331] width 411 height 30
click at [259, 326] on textarea "You're most welcome, {{first_name}}! I heard back from the team. your lease end…" at bounding box center [433, 331] width 411 height 30
click at [301, 334] on textarea "You're most welcome, {{first_name}}! I heard back from the team. your lease end…" at bounding box center [433, 331] width 411 height 30
drag, startPoint x: 297, startPoint y: 329, endPoint x: 344, endPoint y: 330, distance: 46.9
click at [344, 330] on textarea "You're most welcome, {{first_name}}! I heard back from the team. your lease end…" at bounding box center [433, 331] width 411 height 30
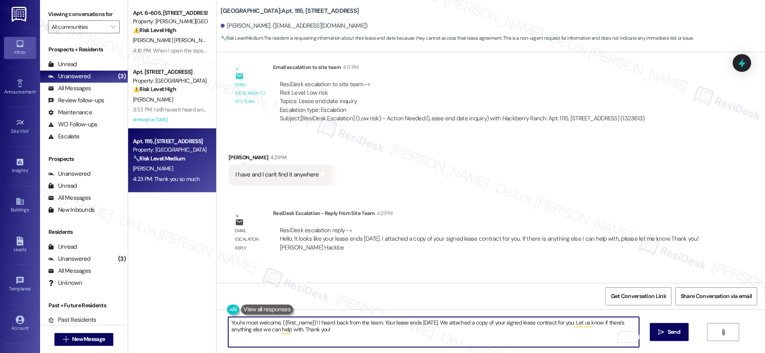
click at [471, 334] on textarea "You're most welcome, {{first_name}}! I heard back from the team. Your lease end…" at bounding box center [433, 331] width 411 height 30
type textarea "You're most welcome, {{first_name}}! I heard back from the team. Your lease end…"
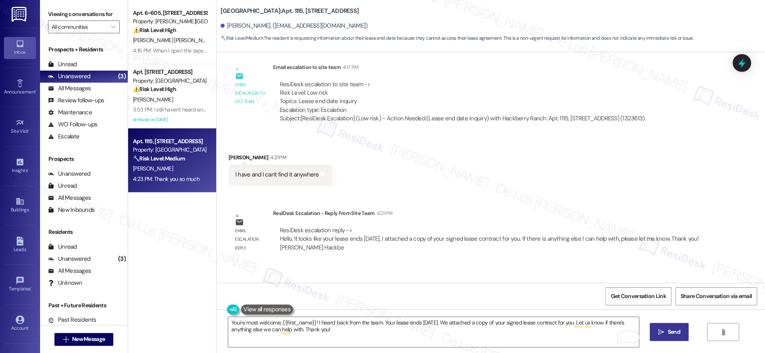
click at [674, 335] on span "Send" at bounding box center [674, 331] width 12 height 8
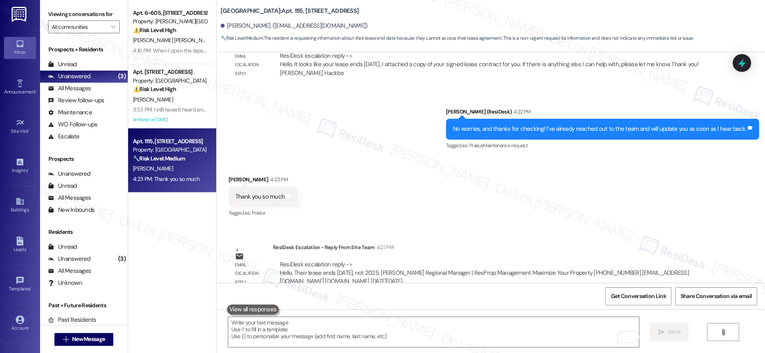
scroll to position [5050, 0]
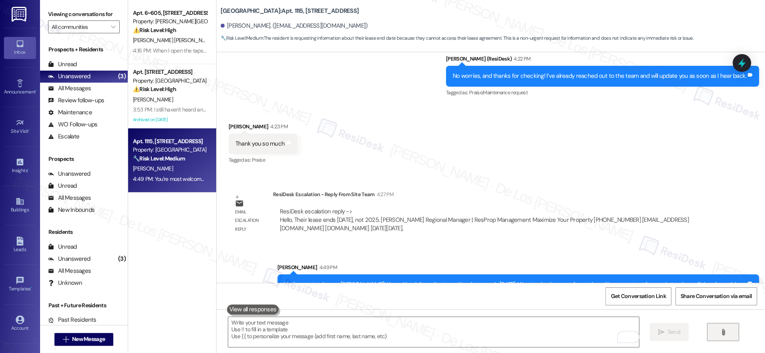
click at [716, 329] on button "" at bounding box center [723, 331] width 32 height 18
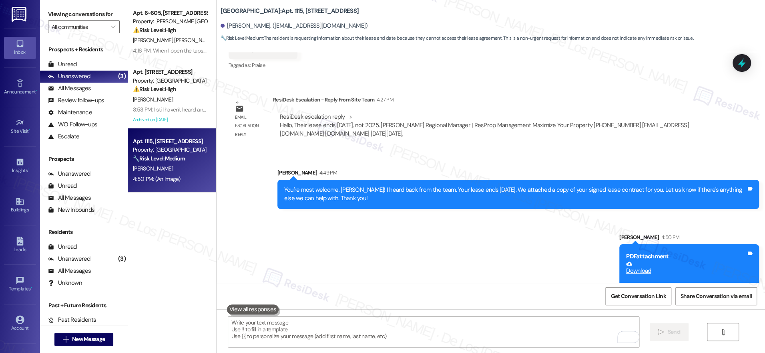
scroll to position [5183, 0]
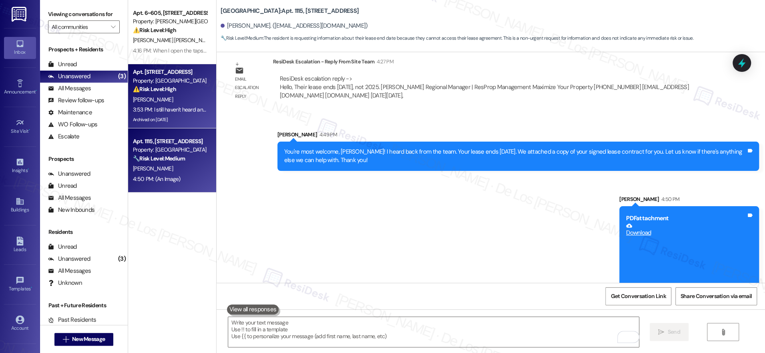
click at [145, 91] on strong "⚠️ Risk Level: High" at bounding box center [154, 88] width 43 height 7
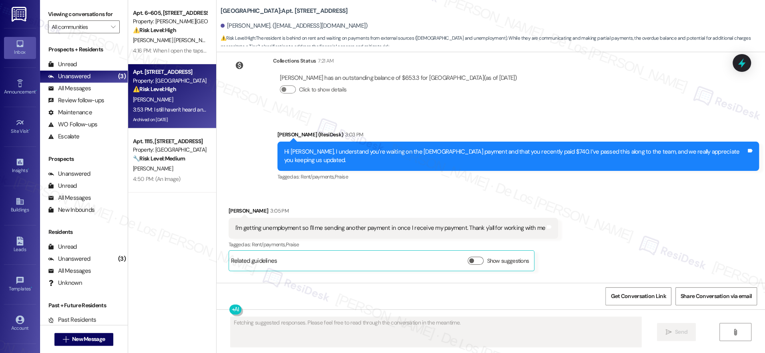
type textarea "Fetching suggested responses. Please feel free to read through the conversation…"
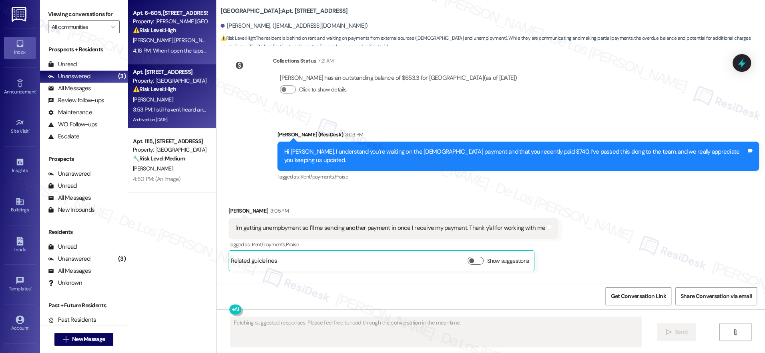
click at [163, 29] on strong "⚠️ Risk Level: High" at bounding box center [154, 29] width 43 height 7
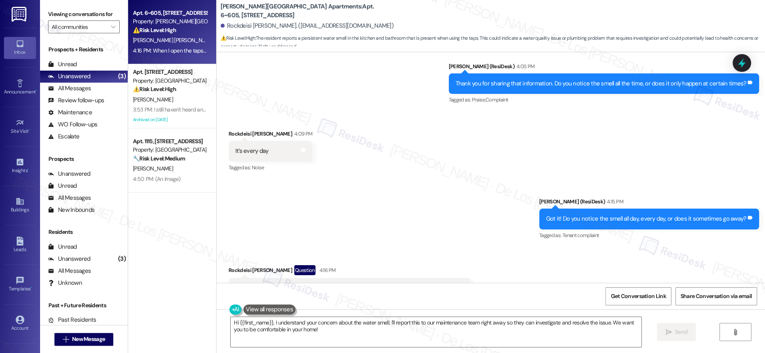
scroll to position [1716, 0]
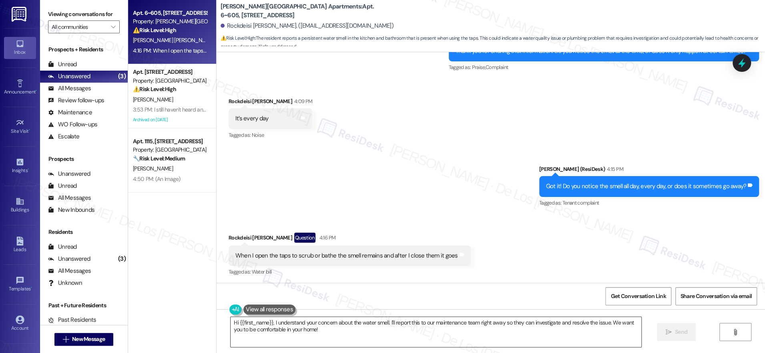
click at [336, 333] on textarea "Hi {{first_name}}, I understand your concern about the water smell. I'll report…" at bounding box center [436, 331] width 411 height 30
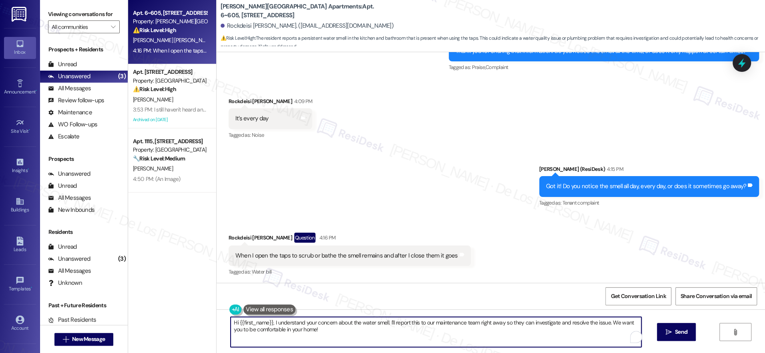
click at [336, 333] on textarea "Hi {{first_name}}, I understand your concern about the water smell. I'll report…" at bounding box center [436, 331] width 411 height 30
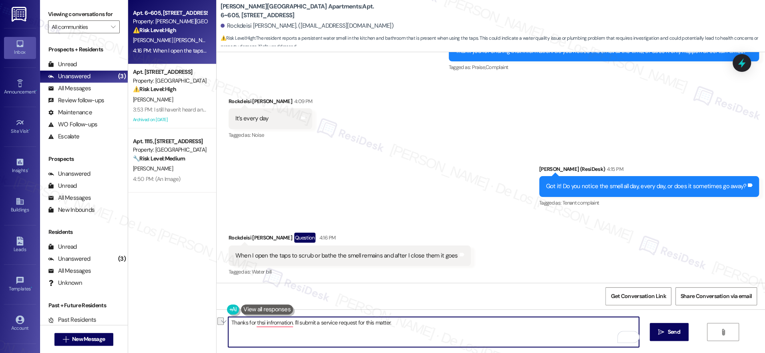
paste textarea "you for letting me know. I’ll go ahead and submit a service request for this."
paste textarea "Do we have your permission to enter if you’re not home? Also, do you have any p…"
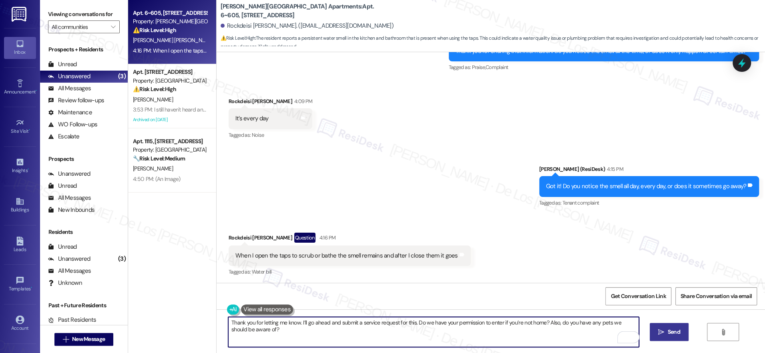
type textarea "Thank you for letting me know. I’ll go ahead and submit a service request for t…"
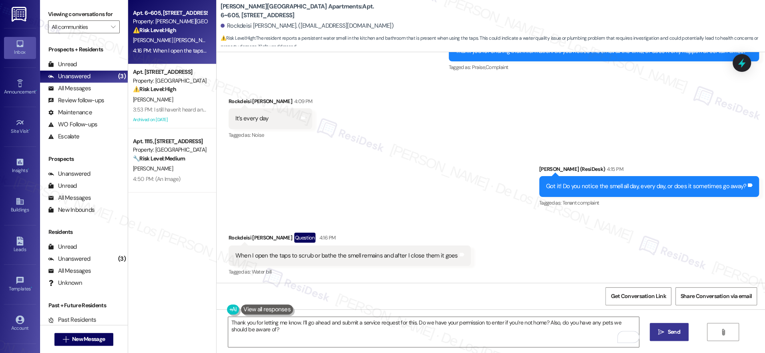
click at [670, 328] on span "Send" at bounding box center [674, 331] width 12 height 8
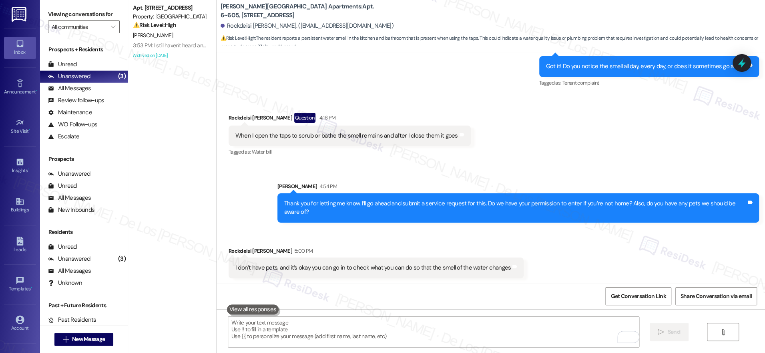
scroll to position [1836, 0]
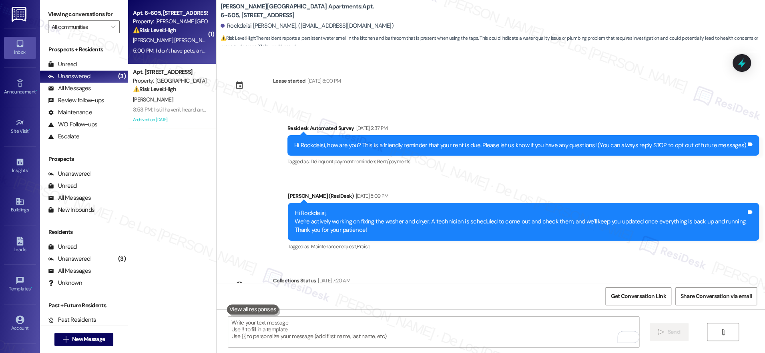
scroll to position [1836, 0]
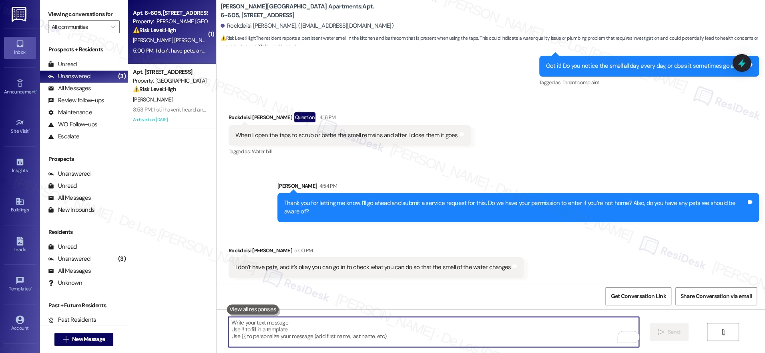
click at [321, 332] on textarea "To enrich screen reader interactions, please activate Accessibility in Grammarl…" at bounding box center [433, 331] width 411 height 30
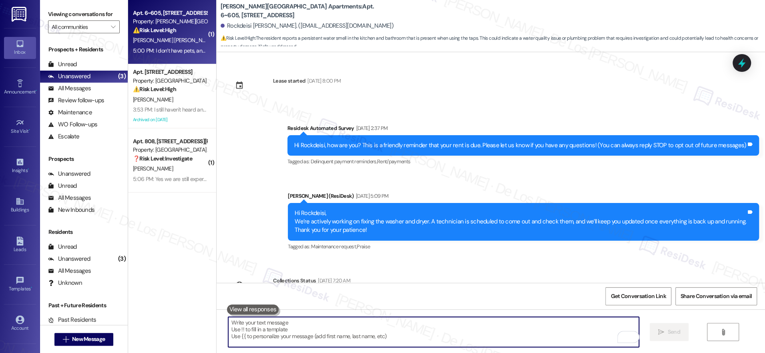
scroll to position [1836, 0]
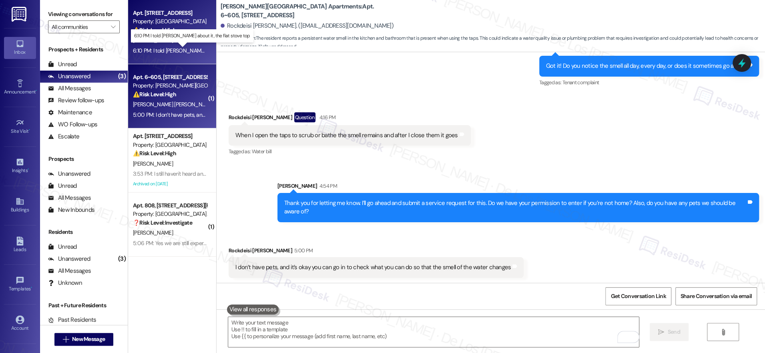
click at [165, 48] on div "6:10 PM: I told [PERSON_NAME] about it, the flat stove top 6:10 PM: I told [PER…" at bounding box center [200, 50] width 134 height 7
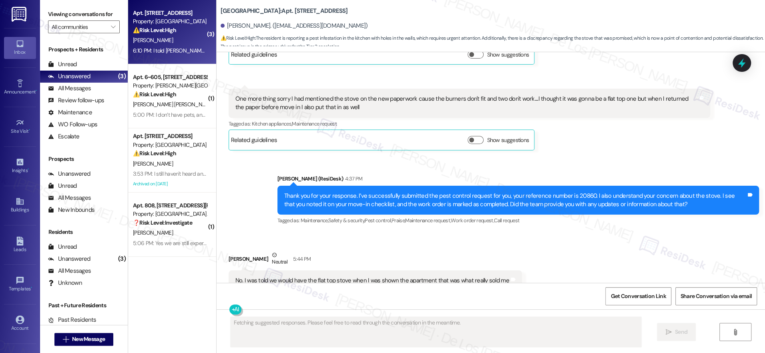
scroll to position [1214, 0]
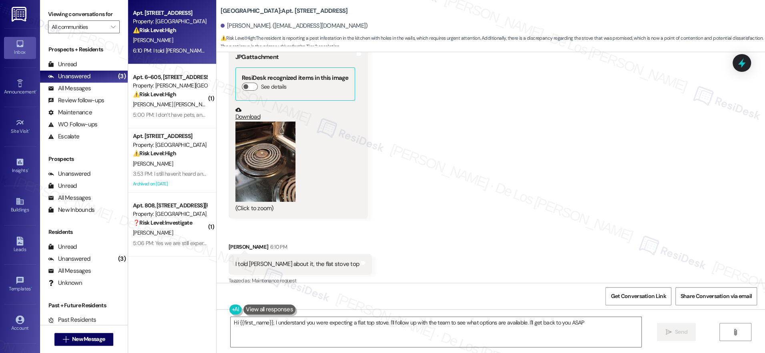
type textarea "Hi {{first_name}}, I understand you were expecting a flat top stove. I'll follo…"
